Goal: Task Accomplishment & Management: Manage account settings

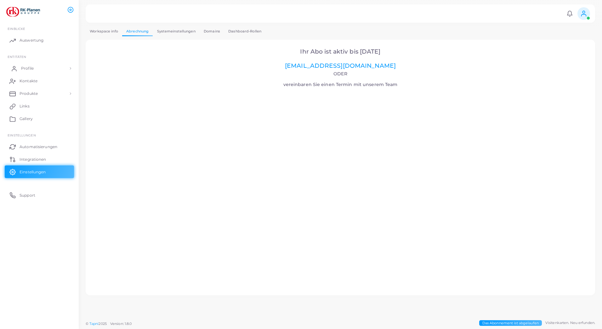
click at [30, 67] on span "Profile" at bounding box center [27, 69] width 13 height 6
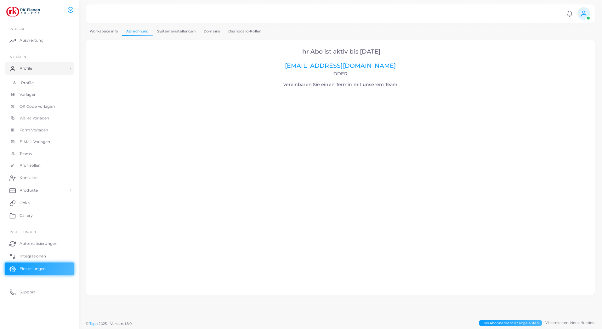
click at [29, 80] on span "Profile" at bounding box center [27, 83] width 13 height 6
click at [589, 14] on span at bounding box center [584, 13] width 13 height 13
click at [22, 154] on span "Teams" at bounding box center [27, 154] width 13 height 6
click at [34, 127] on span "Form Vorlagen" at bounding box center [35, 130] width 29 height 6
click at [111, 28] on link "Workspace info" at bounding box center [104, 31] width 37 height 9
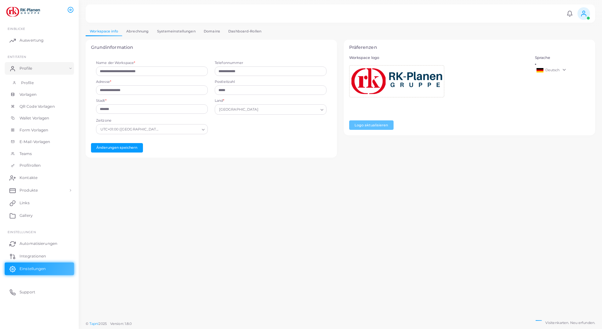
click at [29, 83] on span "Profile" at bounding box center [27, 83] width 13 height 6
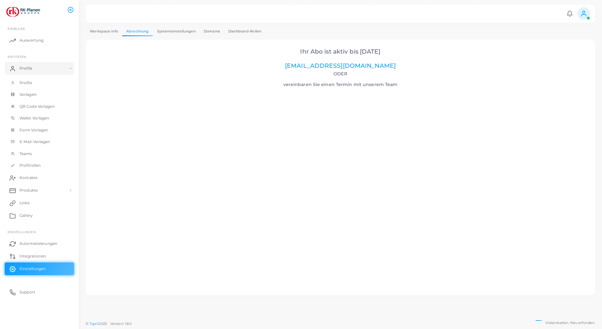
click at [215, 34] on link "Domains" at bounding box center [212, 31] width 25 height 9
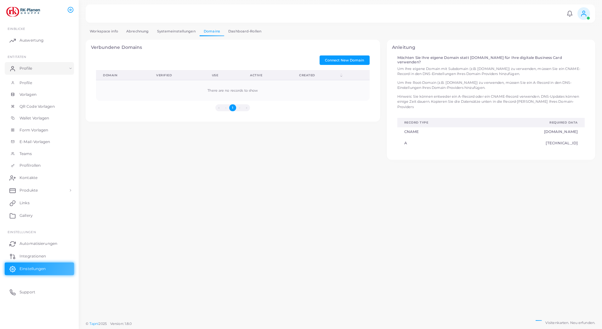
click at [254, 28] on link "Dashboard-Rollen" at bounding box center [244, 31] width 41 height 9
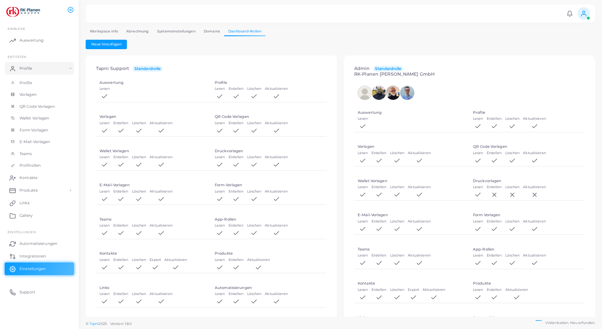
click at [585, 15] on icon at bounding box center [583, 13] width 7 height 7
click at [562, 55] on span "Ausloggen" at bounding box center [560, 57] width 19 height 5
